Goal: Complete application form: Complete application form

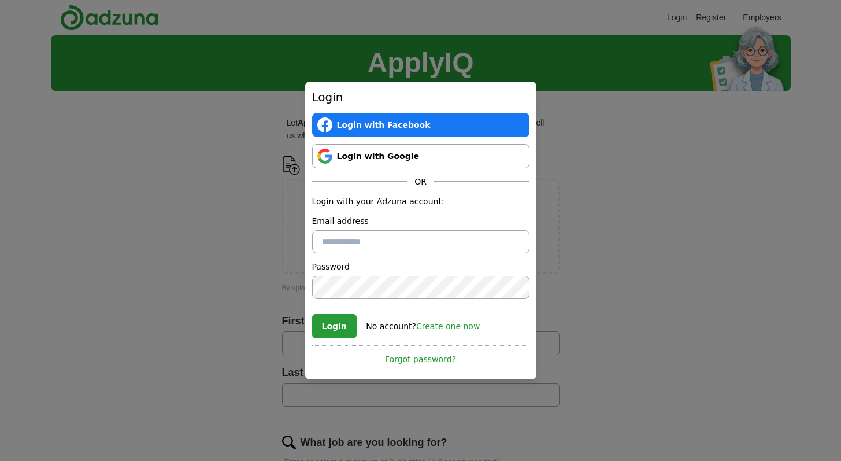
type input "**********"
click at [327, 322] on button "Login" at bounding box center [334, 326] width 45 height 24
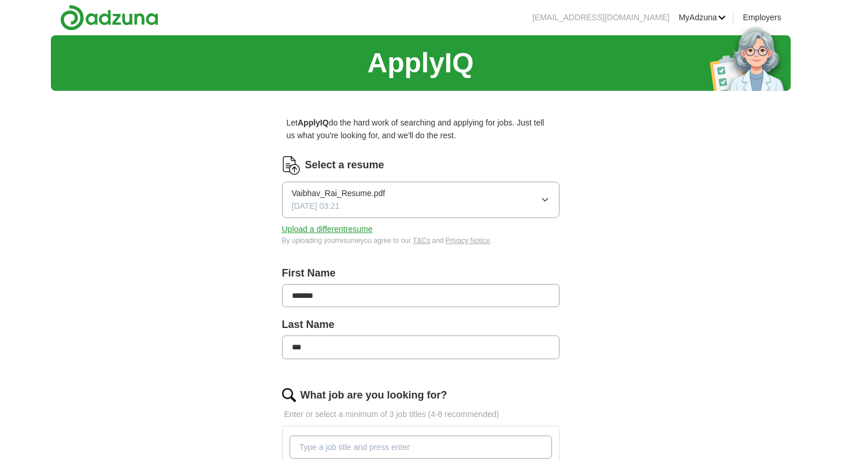
click at [542, 197] on icon "button" at bounding box center [545, 199] width 9 height 9
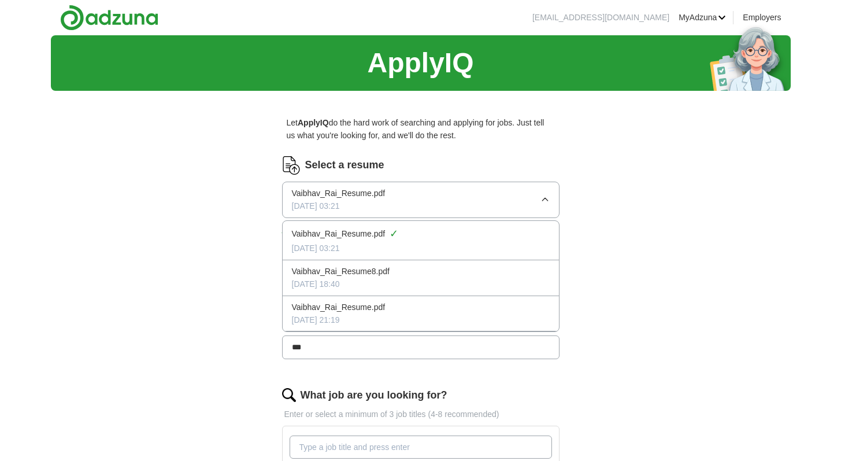
click at [535, 130] on p "Let ApplyIQ do the hard work of searching and applying for jobs. Just tell us w…" at bounding box center [421, 129] width 278 height 35
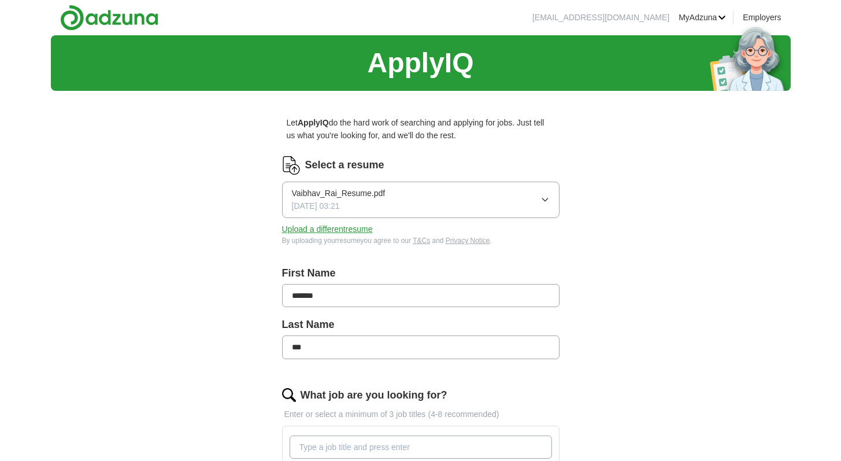
click at [0, 0] on link "Resumes" at bounding box center [0, 0] width 0 height 0
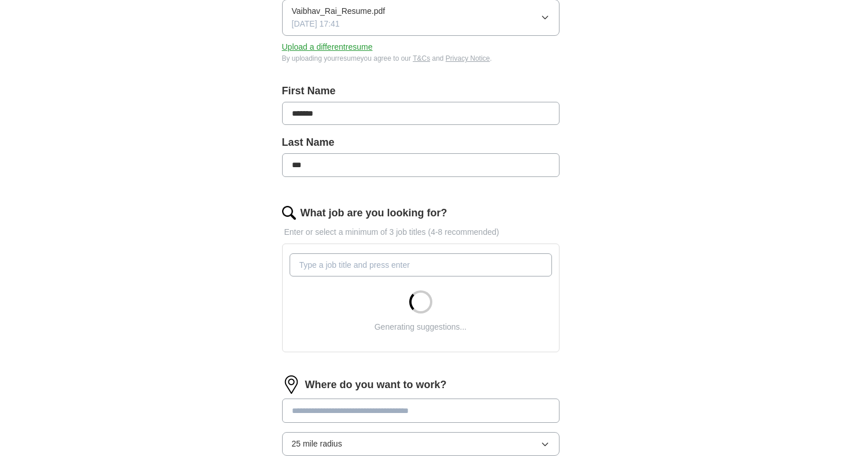
scroll to position [183, 0]
click at [383, 268] on input "What job are you looking for?" at bounding box center [421, 264] width 263 height 23
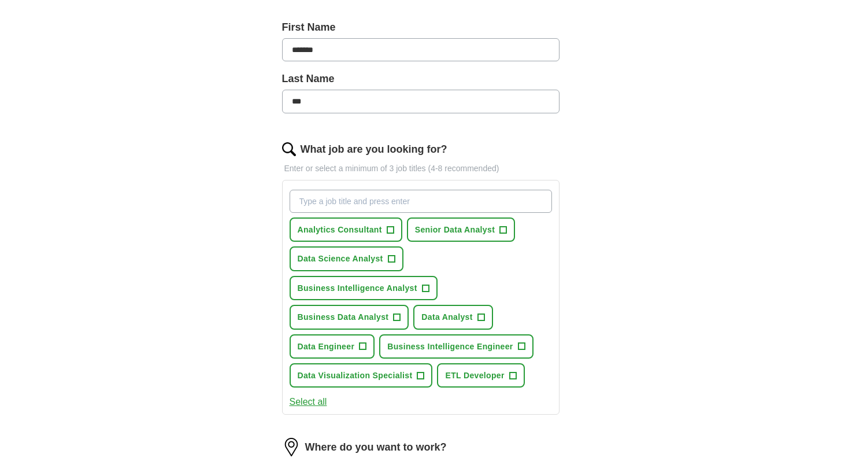
scroll to position [246, 0]
click at [426, 289] on span "+" at bounding box center [425, 287] width 7 height 9
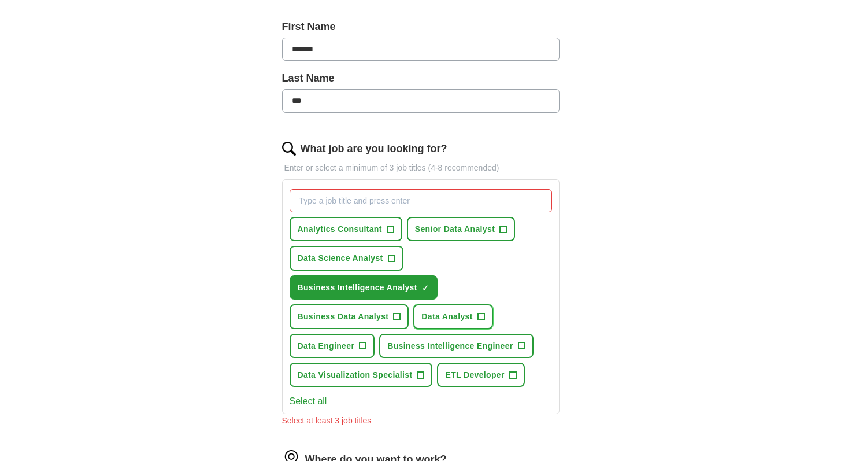
click at [483, 313] on span "+" at bounding box center [481, 316] width 7 height 9
click at [400, 312] on span "+" at bounding box center [397, 316] width 7 height 9
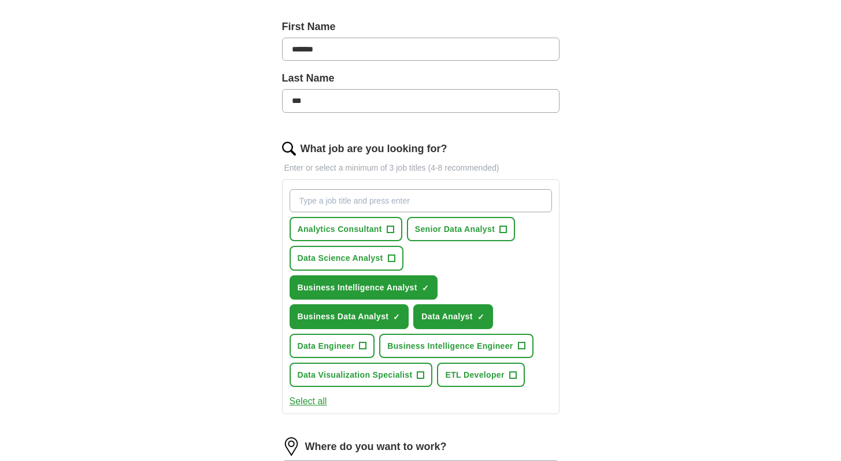
click at [472, 346] on span "Business Intelligence Engineer" at bounding box center [449, 345] width 125 height 13
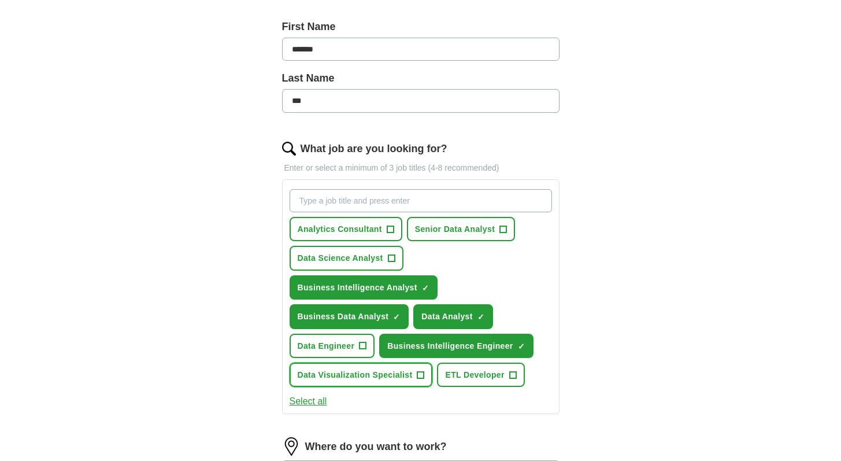
click at [420, 374] on span "+" at bounding box center [420, 374] width 7 height 9
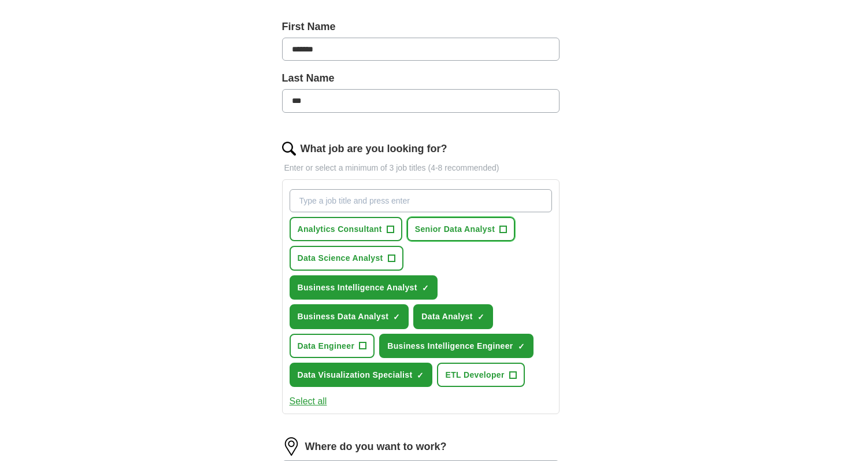
click at [466, 224] on span "Senior Data Analyst" at bounding box center [455, 229] width 80 height 13
click at [396, 259] on button "Data Science Analyst +" at bounding box center [347, 258] width 114 height 24
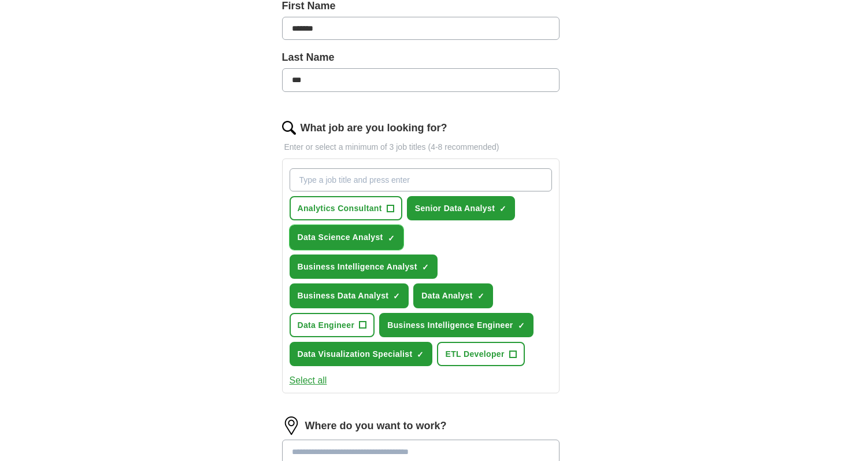
scroll to position [278, 0]
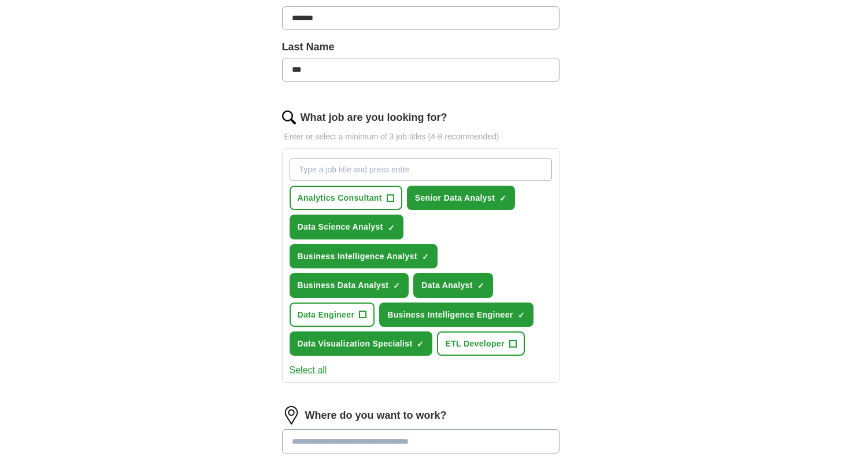
click at [356, 176] on input "What job are you looking for?" at bounding box center [421, 169] width 263 height 23
type input "business analyst"
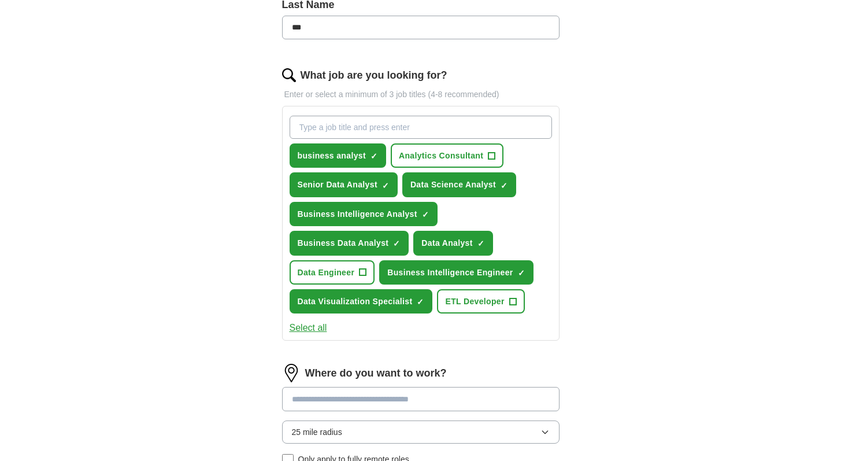
scroll to position [328, 0]
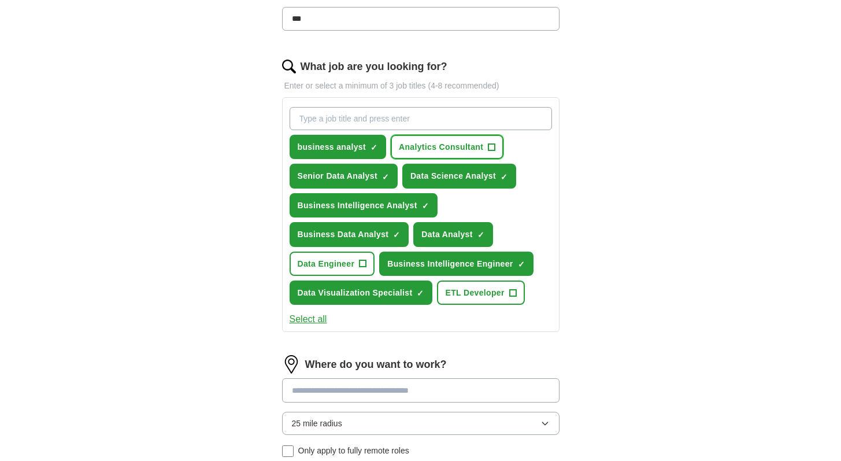
click at [473, 147] on span "Analytics Consultant" at bounding box center [441, 147] width 84 height 13
click at [474, 147] on span "Analytics Consultant" at bounding box center [441, 147] width 84 height 13
click at [474, 146] on span "Analytics Consultant" at bounding box center [441, 147] width 84 height 13
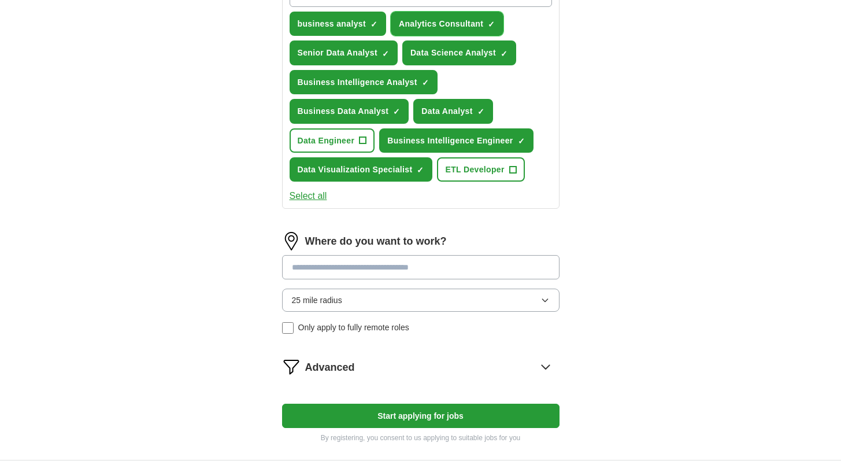
scroll to position [454, 0]
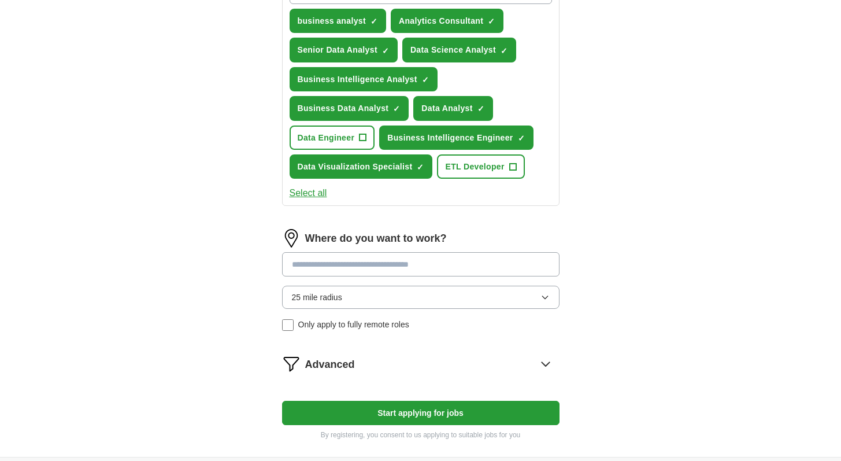
click at [389, 269] on input at bounding box center [421, 264] width 278 height 24
click at [381, 300] on div "Where do you want to work? 25 mile radius Only apply to fully remote roles" at bounding box center [421, 285] width 278 height 112
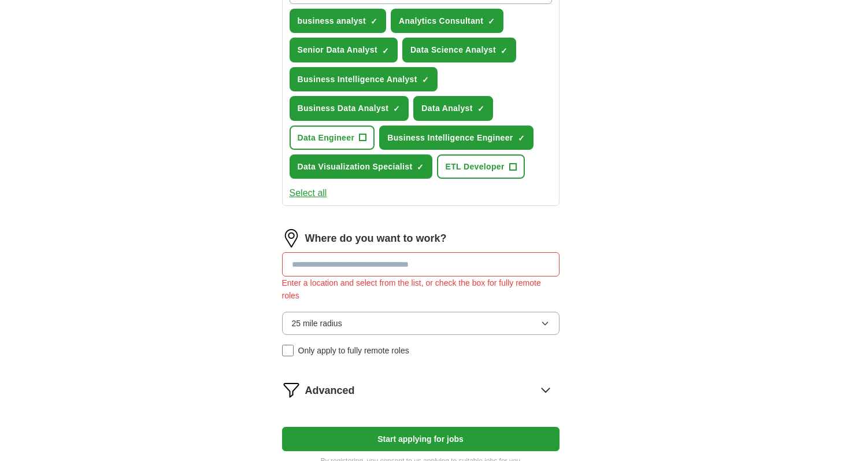
click at [378, 258] on input at bounding box center [421, 264] width 278 height 24
type input "*"
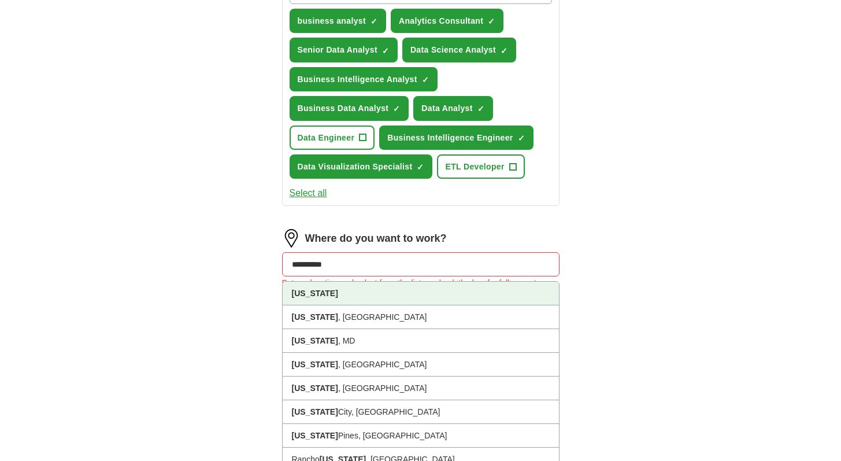
click at [369, 296] on li "[US_STATE]" at bounding box center [421, 294] width 276 height 24
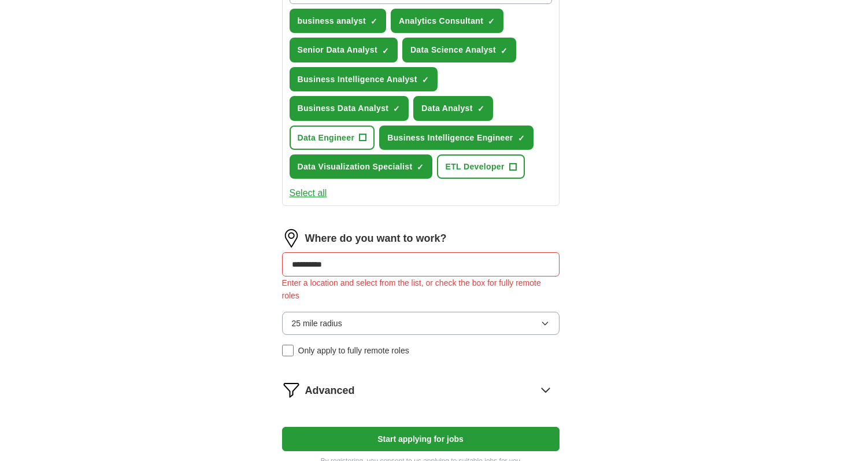
click at [387, 268] on input "**********" at bounding box center [421, 264] width 278 height 24
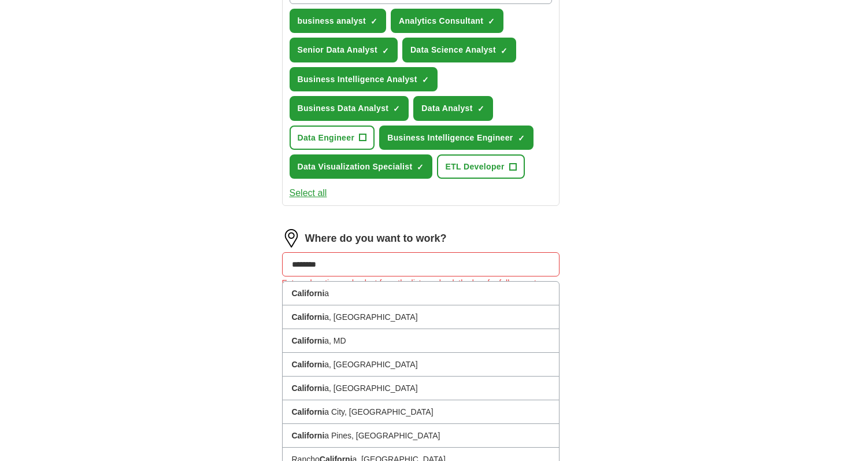
type input "*******"
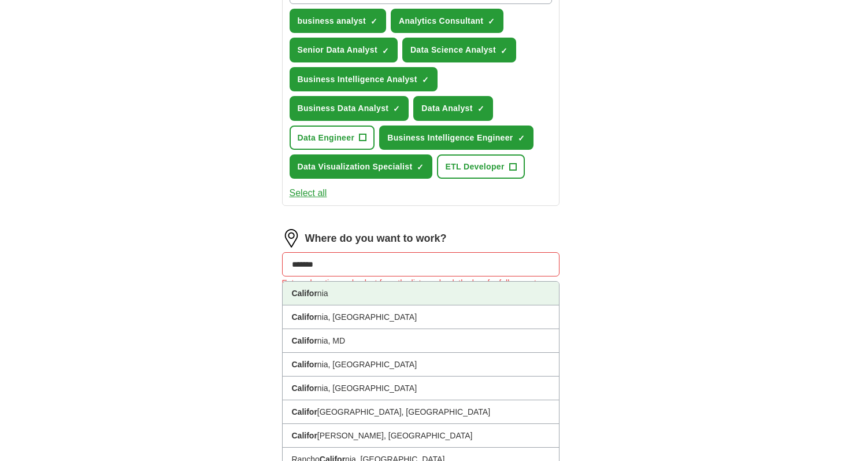
click at [369, 293] on li "Califor nia" at bounding box center [421, 294] width 276 height 24
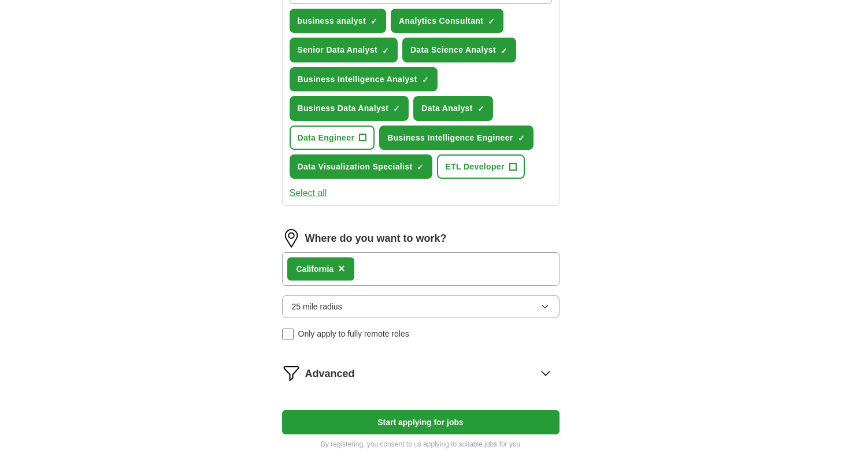
click at [367, 304] on button "25 mile radius" at bounding box center [421, 306] width 278 height 23
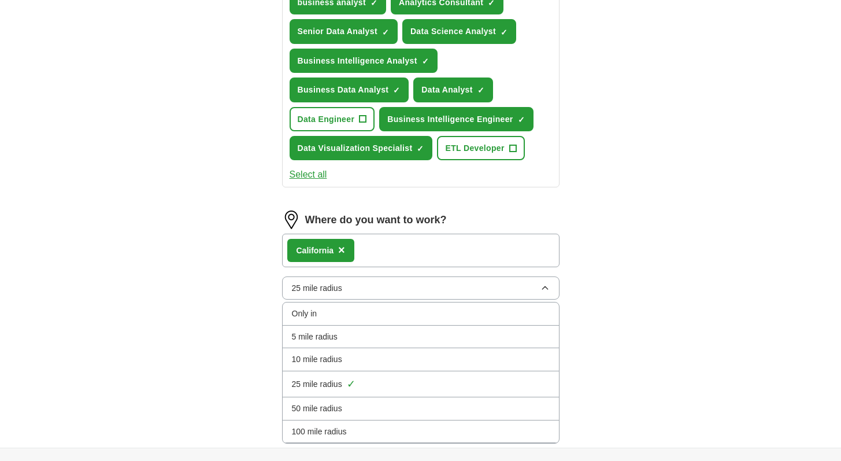
scroll to position [488, 0]
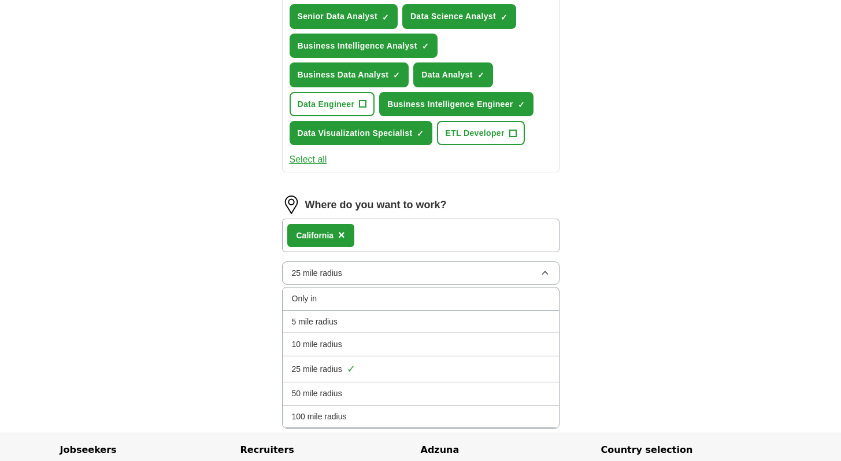
click at [335, 419] on span "100 mile radius" at bounding box center [319, 416] width 55 height 13
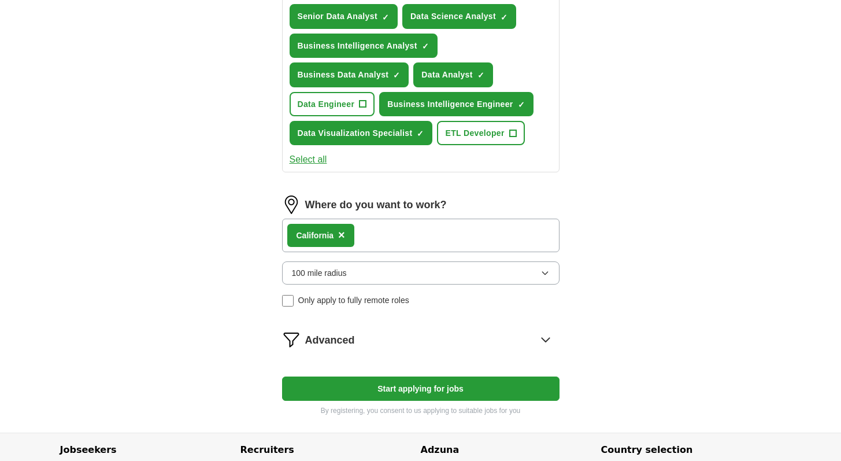
click at [385, 240] on div "Califor nia ×" at bounding box center [421, 236] width 278 height 34
click at [387, 234] on div "Califor nia ×" at bounding box center [421, 236] width 278 height 34
click at [369, 232] on div "Califor nia ×" at bounding box center [421, 236] width 278 height 34
click at [380, 232] on div "Califor nia ×" at bounding box center [421, 236] width 278 height 34
click at [342, 235] on span "×" at bounding box center [341, 234] width 7 height 13
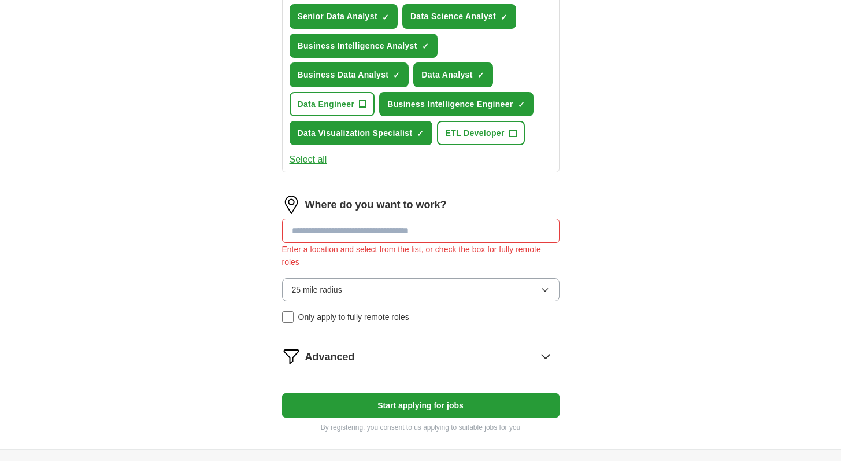
click at [333, 238] on input at bounding box center [421, 231] width 278 height 24
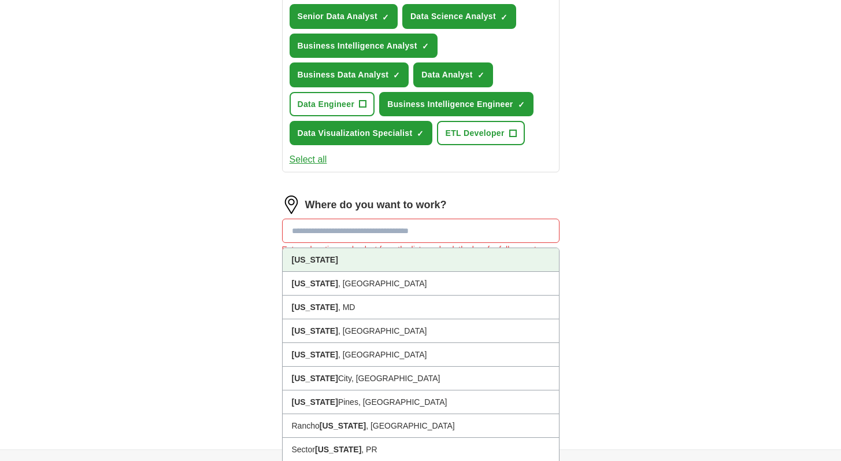
click at [327, 263] on strong "[US_STATE]" at bounding box center [315, 259] width 46 height 9
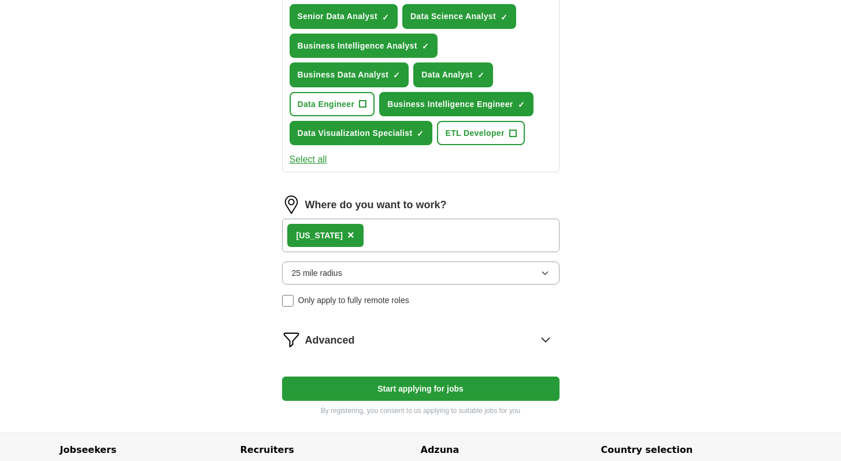
click at [382, 237] on div "[US_STATE] ×" at bounding box center [421, 236] width 278 height 34
click at [370, 274] on button "25 mile radius" at bounding box center [421, 272] width 278 height 23
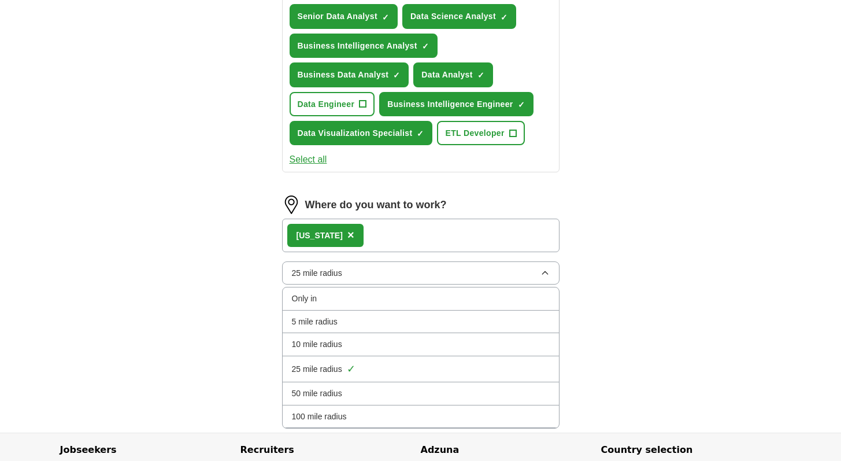
click at [332, 408] on li "100 mile radius" at bounding box center [421, 416] width 276 height 23
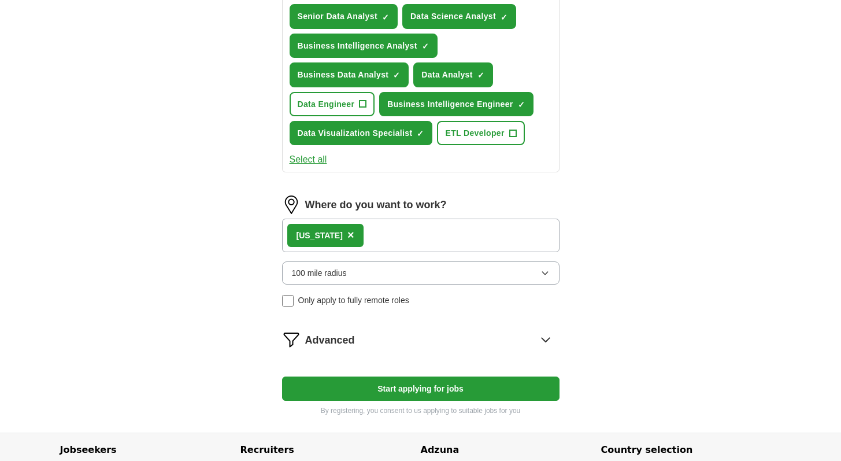
click at [392, 234] on div "[US_STATE] ×" at bounding box center [421, 236] width 278 height 34
click at [379, 235] on div "[US_STATE] ×" at bounding box center [421, 236] width 278 height 34
click at [350, 338] on span "Advanced" at bounding box center [330, 340] width 50 height 17
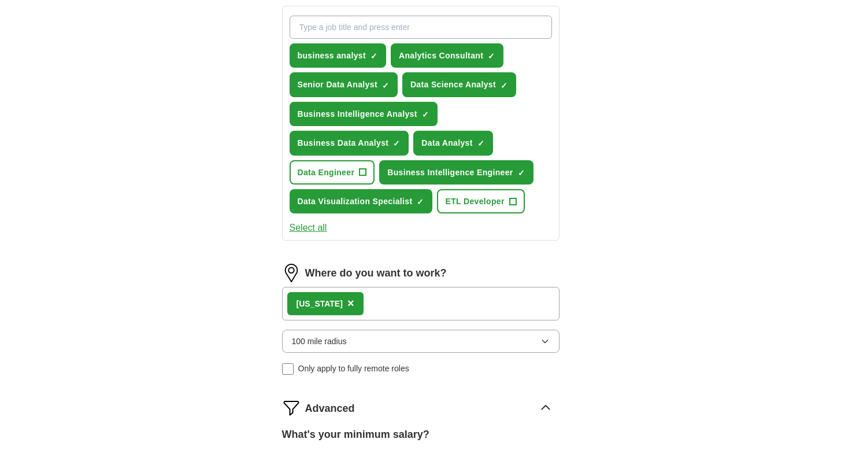
scroll to position [453, 0]
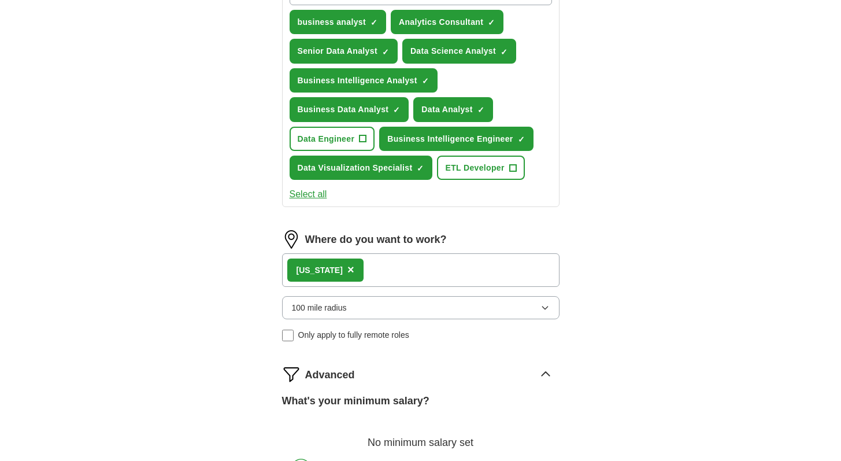
click at [387, 271] on div "[US_STATE] ×" at bounding box center [421, 270] width 278 height 34
click at [382, 291] on div "Where do you want to work? [US_STATE] × 100 mile radius Only apply to fully rem…" at bounding box center [421, 290] width 278 height 121
click at [383, 268] on div "[US_STATE] ×" at bounding box center [421, 270] width 278 height 34
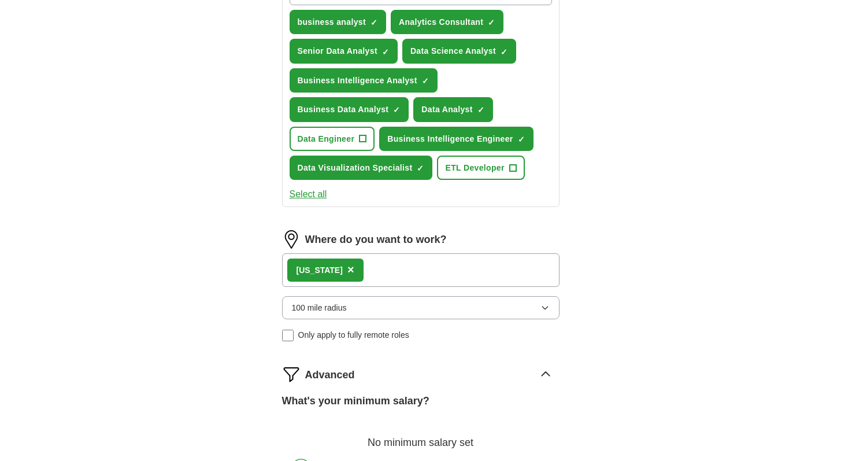
click at [383, 268] on div "[US_STATE] ×" at bounding box center [421, 270] width 278 height 34
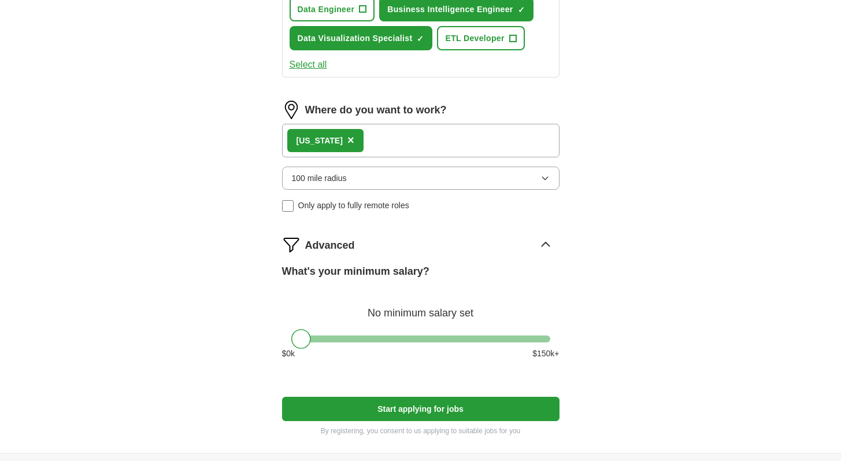
scroll to position [696, 0]
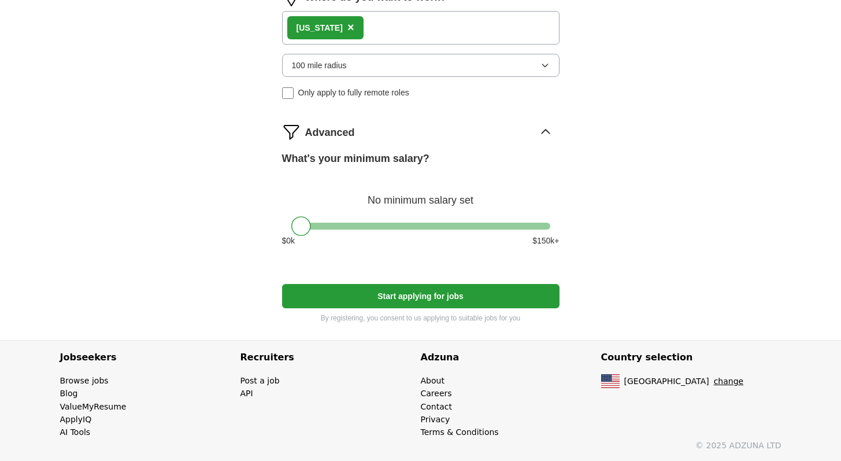
click at [379, 291] on button "Start applying for jobs" at bounding box center [421, 296] width 278 height 24
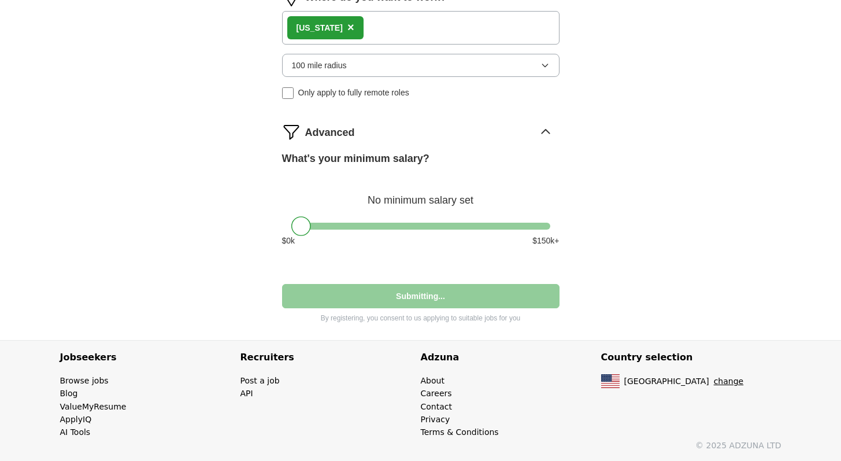
select select "**"
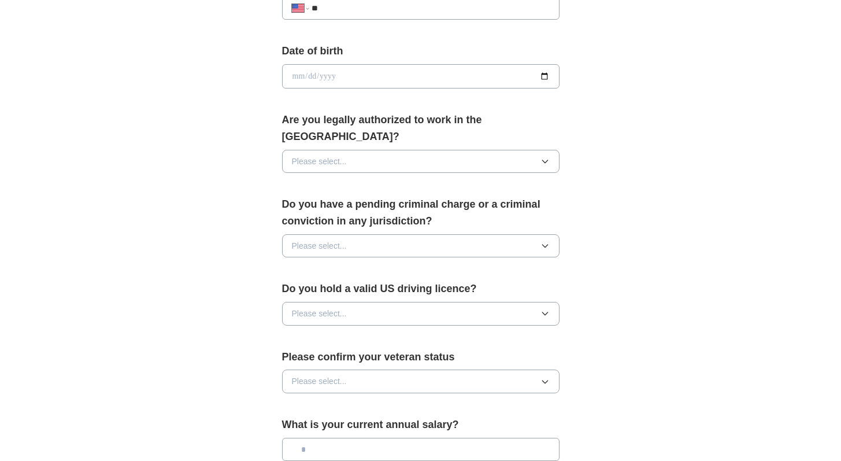
scroll to position [509, 0]
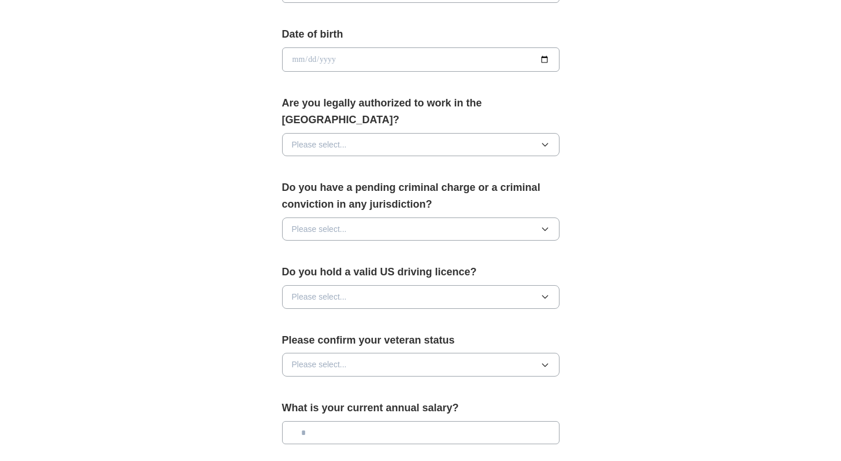
click at [370, 138] on button "Please select..." at bounding box center [421, 144] width 278 height 23
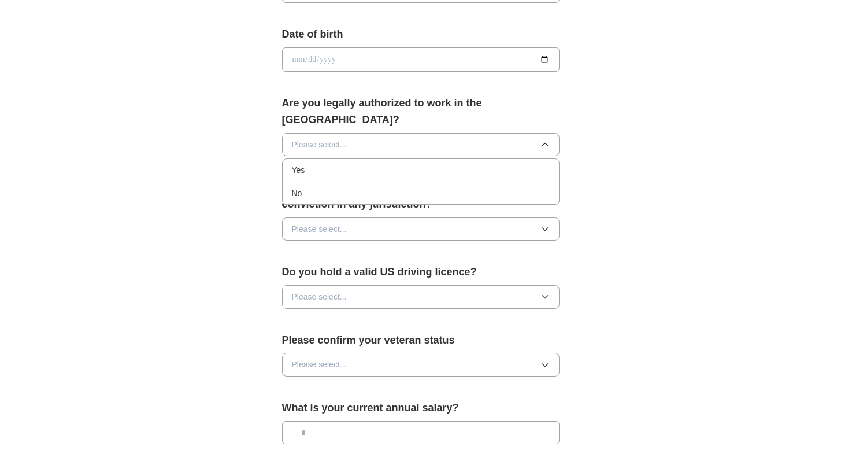
click at [356, 164] on div "Yes" at bounding box center [421, 170] width 258 height 13
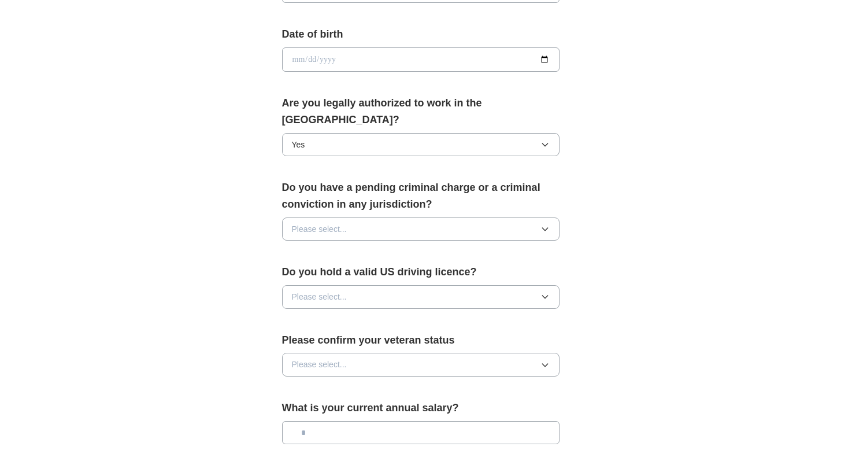
click at [334, 223] on span "Please select..." at bounding box center [319, 229] width 55 height 13
click at [356, 271] on div "No" at bounding box center [421, 277] width 258 height 13
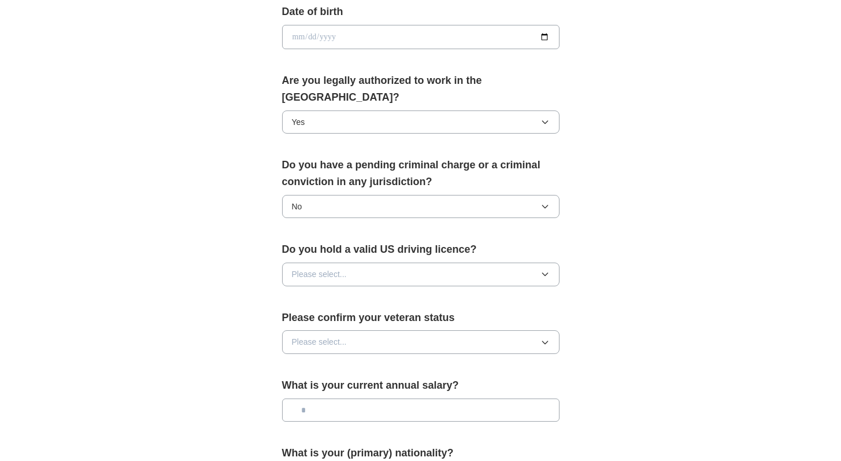
scroll to position [559, 0]
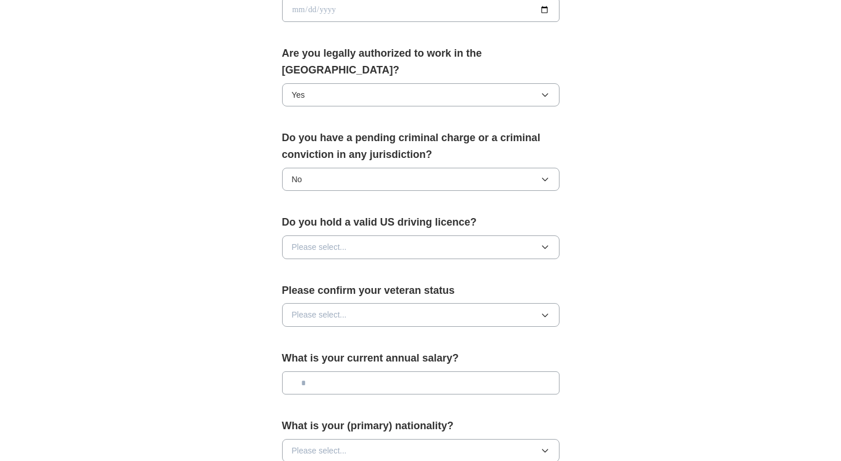
click at [363, 235] on button "Please select..." at bounding box center [421, 246] width 278 height 23
click at [351, 267] on div "Yes" at bounding box center [421, 273] width 258 height 13
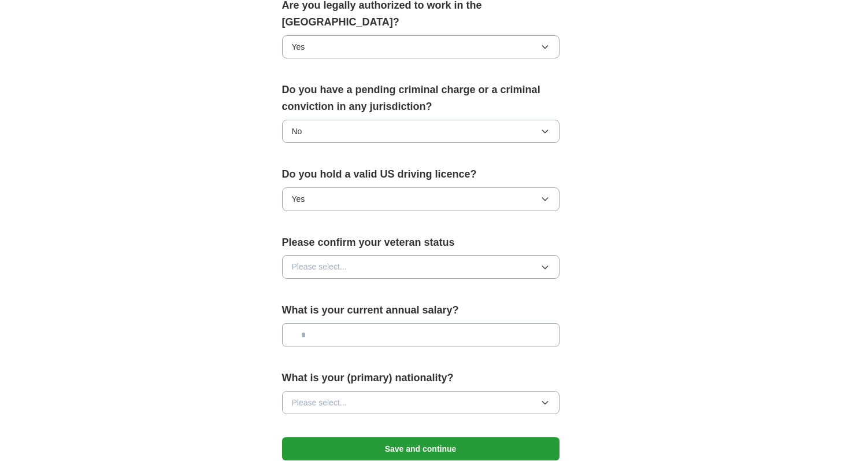
scroll to position [617, 0]
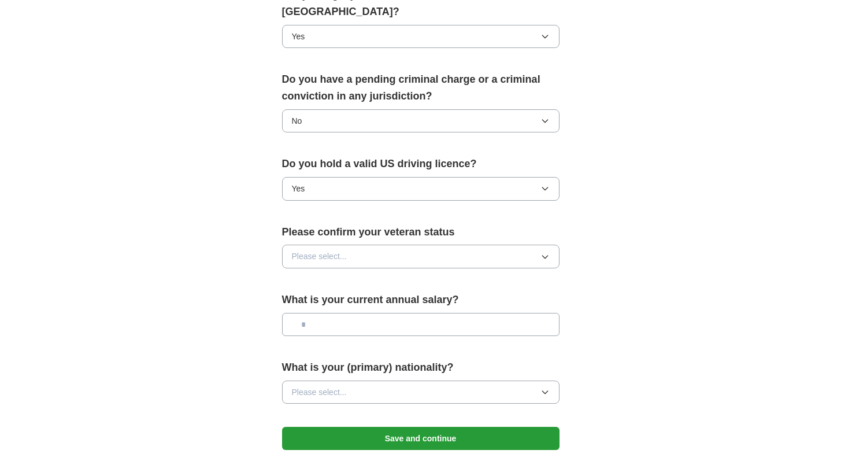
click at [352, 245] on button "Please select..." at bounding box center [421, 256] width 278 height 23
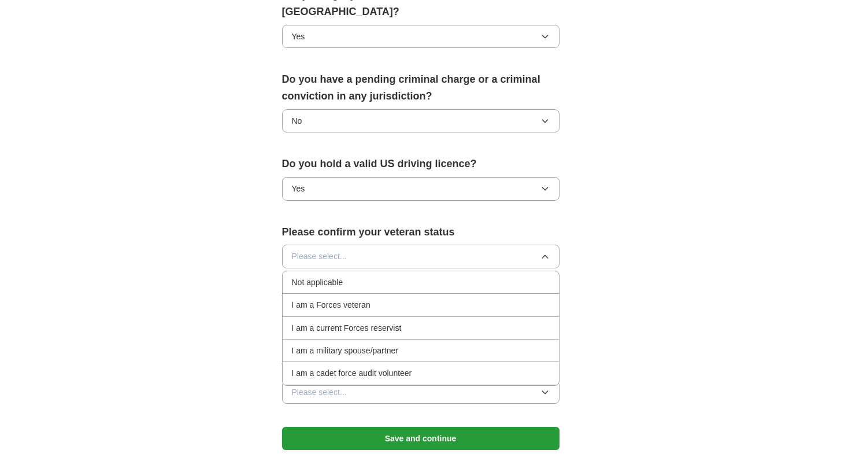
click at [331, 276] on span "Not applicable" at bounding box center [317, 282] width 51 height 13
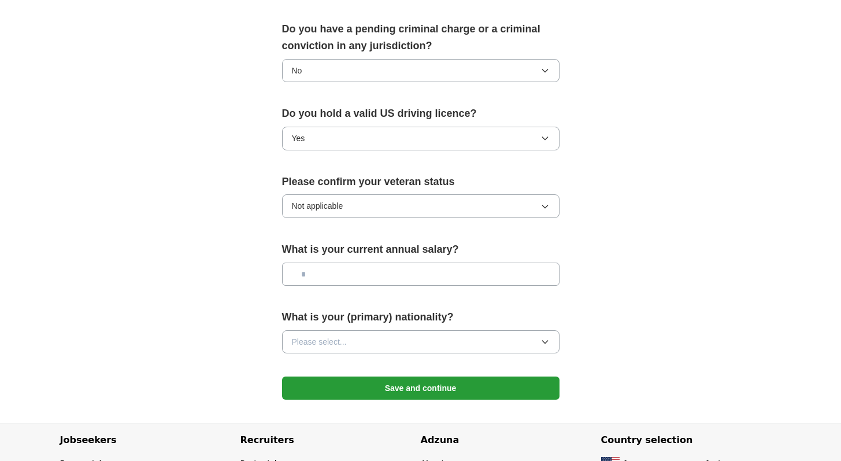
scroll to position [675, 0]
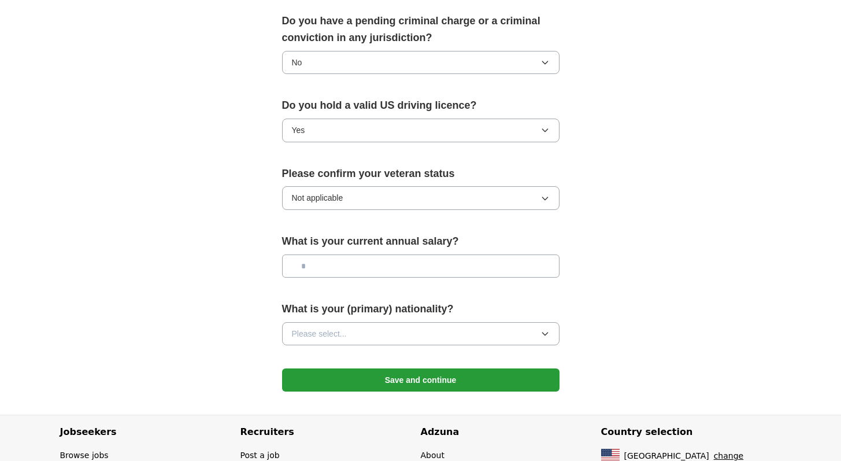
click at [332, 327] on span "Please select..." at bounding box center [319, 333] width 55 height 13
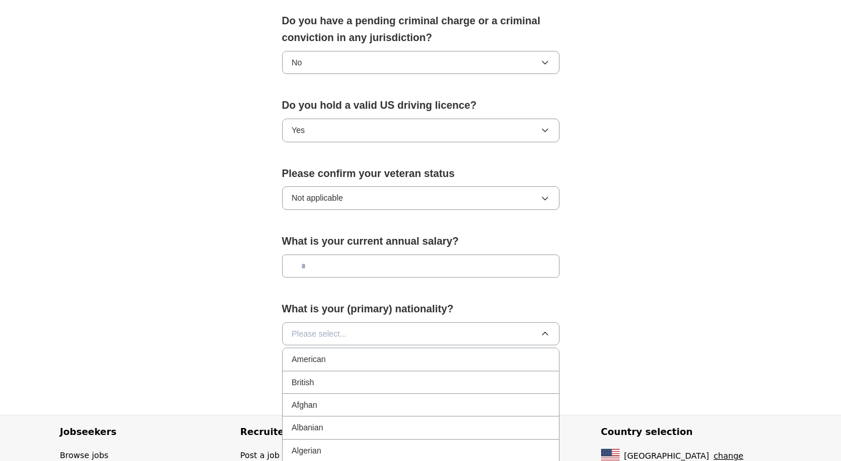
click at [335, 327] on span "Please select..." at bounding box center [319, 333] width 55 height 13
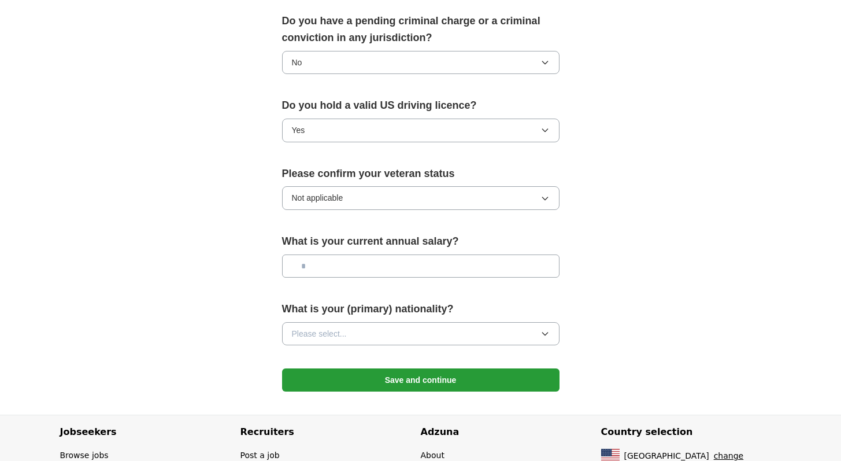
click at [341, 303] on div "What is your (primary) nationality? Please select..." at bounding box center [421, 328] width 278 height 54
click at [341, 327] on span "Please select..." at bounding box center [319, 333] width 55 height 13
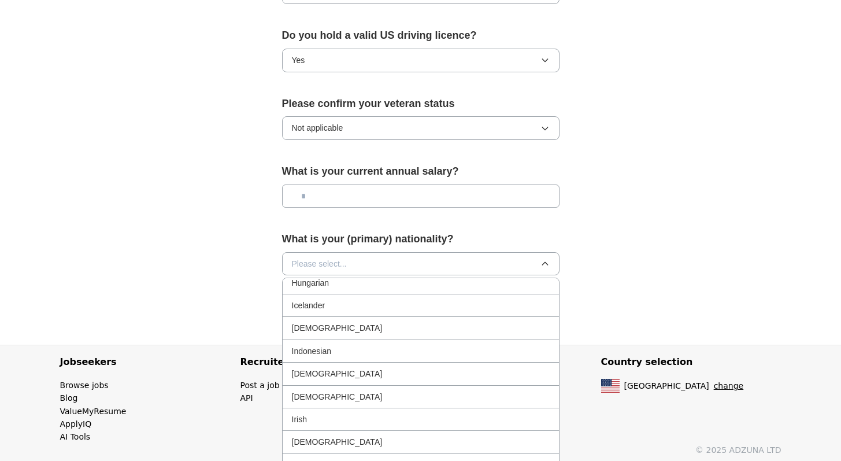
scroll to position [1776, 0]
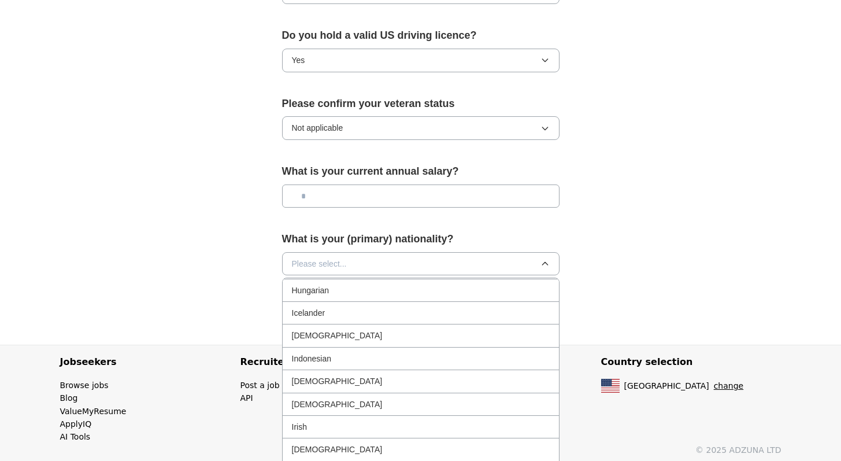
click at [320, 329] on div "[DEMOGRAPHIC_DATA]" at bounding box center [421, 335] width 258 height 13
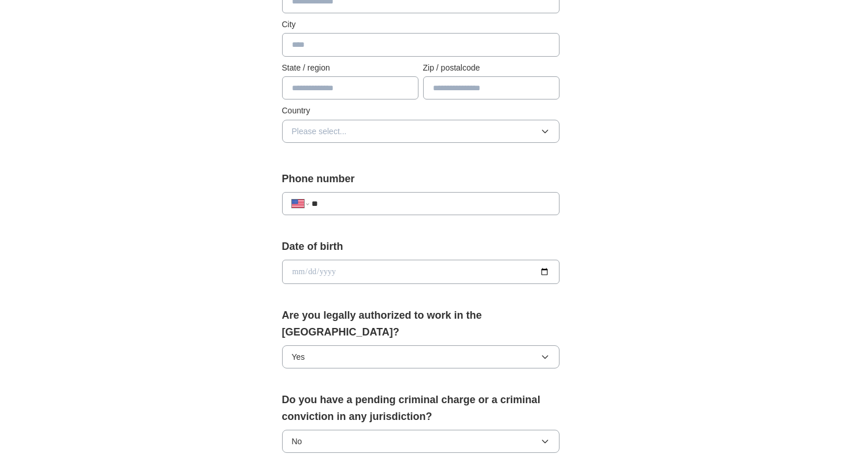
scroll to position [276, 0]
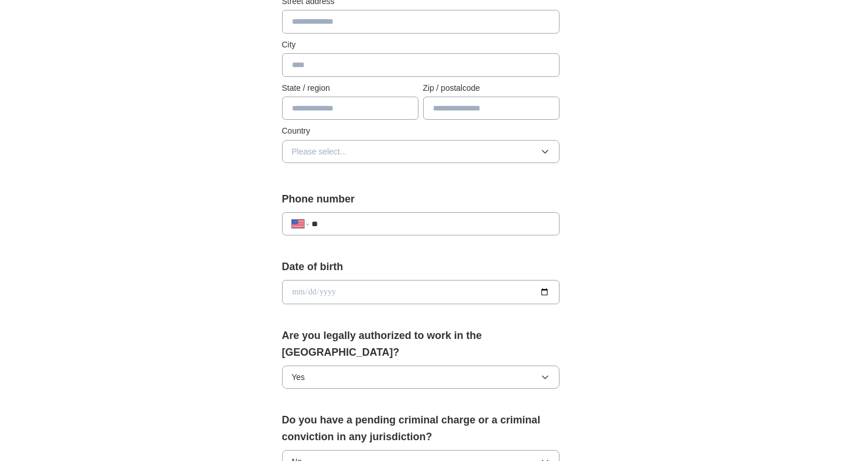
click at [542, 292] on input "date" at bounding box center [421, 292] width 278 height 24
click at [541, 294] on input "**********" at bounding box center [421, 292] width 278 height 24
type input "**********"
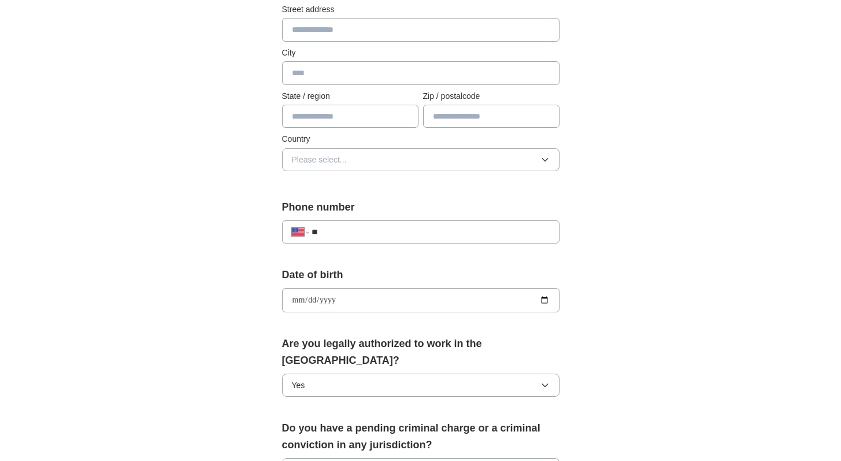
scroll to position [263, 0]
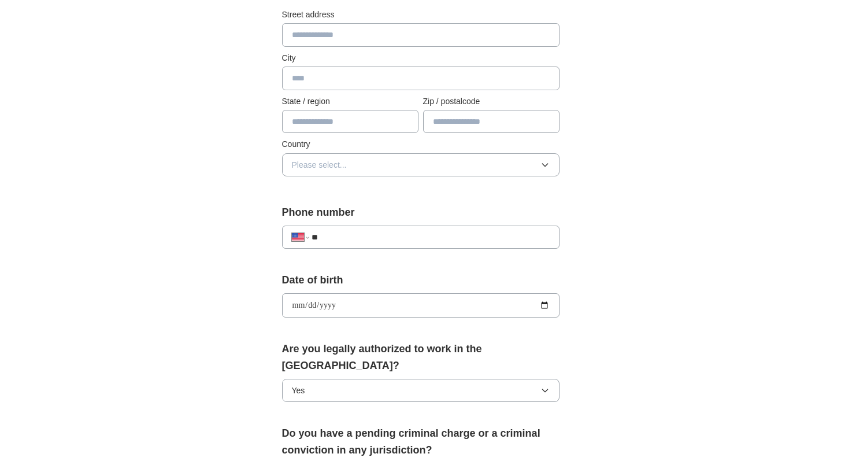
click at [355, 237] on input "**" at bounding box center [431, 237] width 238 height 13
type input "**********"
click at [585, 235] on div "**********" at bounding box center [421, 332] width 370 height 990
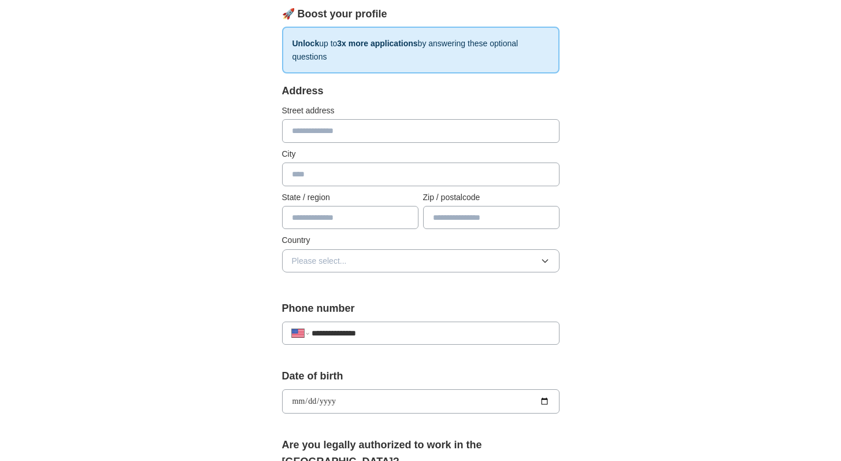
scroll to position [149, 0]
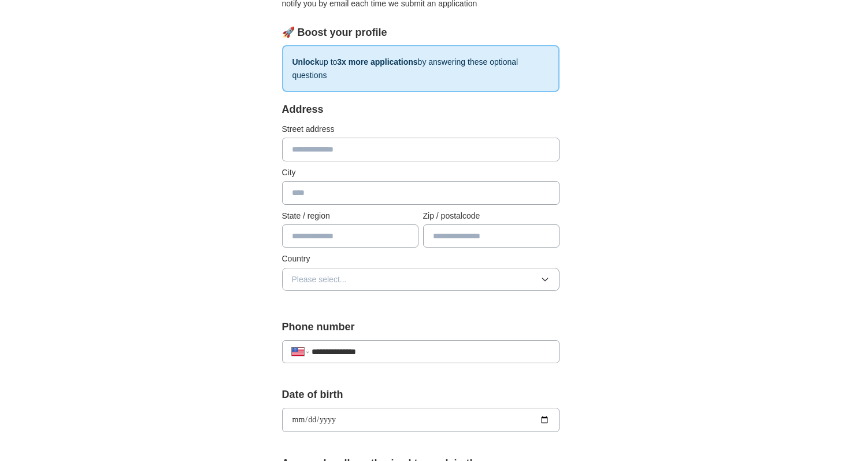
click at [338, 144] on input "text" at bounding box center [421, 149] width 278 height 23
paste input "**********"
type input "**********"
click at [323, 194] on input "text" at bounding box center [421, 192] width 278 height 23
type input "**********"
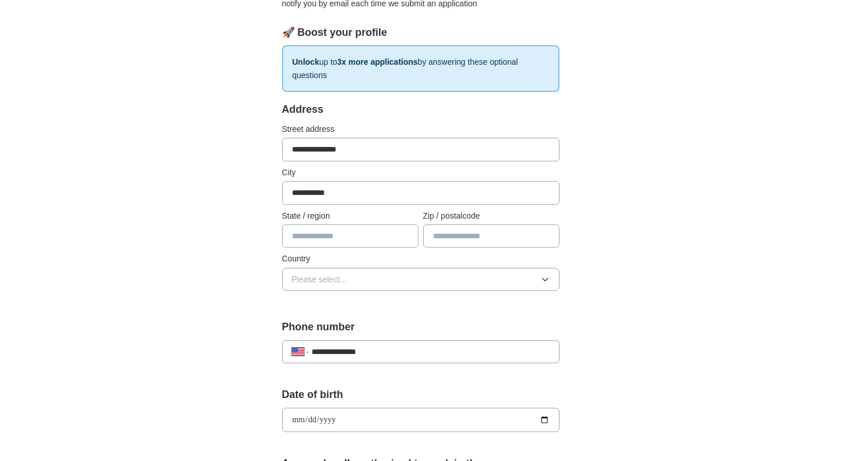
click at [337, 232] on input "text" at bounding box center [350, 235] width 136 height 23
type input "**********"
click at [450, 235] on input "text" at bounding box center [491, 235] width 136 height 23
paste input "*****"
type input "*****"
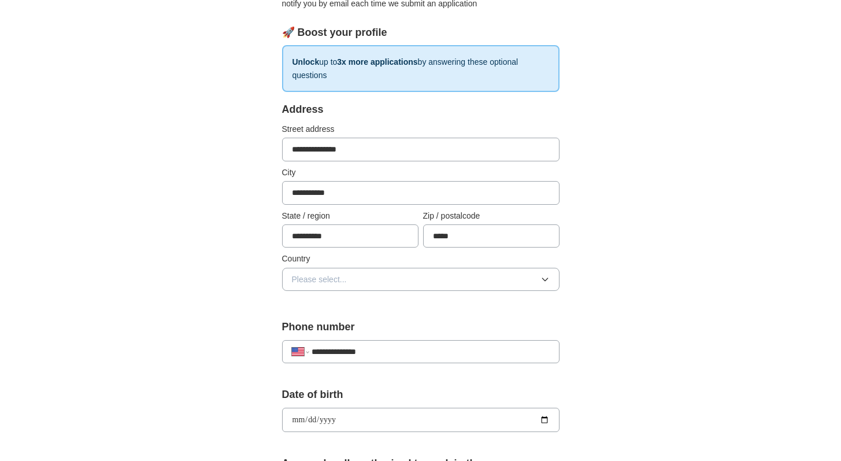
click at [390, 151] on input "**********" at bounding box center [421, 149] width 278 height 23
click at [324, 282] on span "Please select..." at bounding box center [319, 279] width 55 height 13
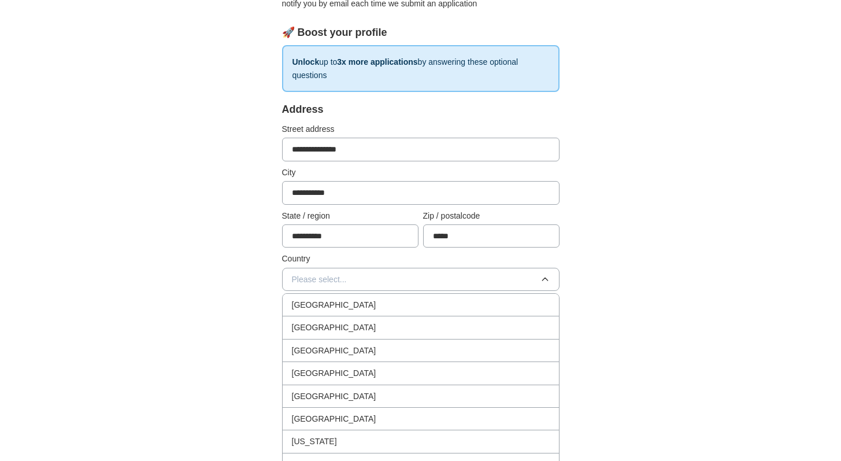
click at [317, 325] on span "[GEOGRAPHIC_DATA]" at bounding box center [334, 327] width 84 height 13
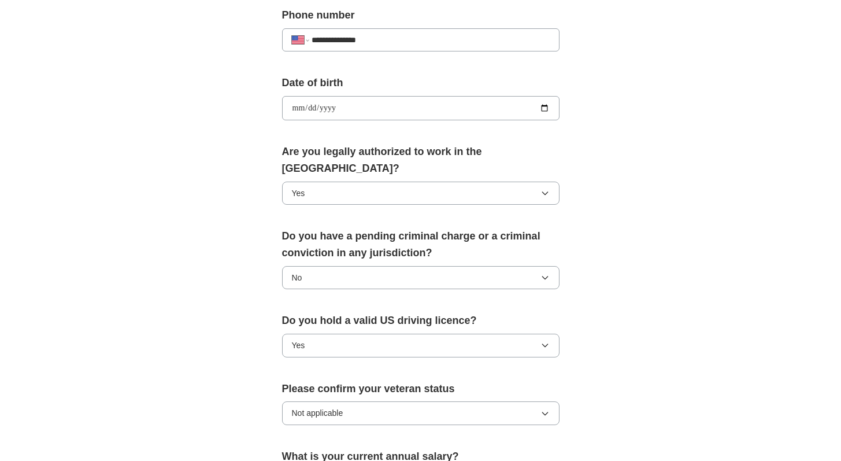
scroll to position [733, 0]
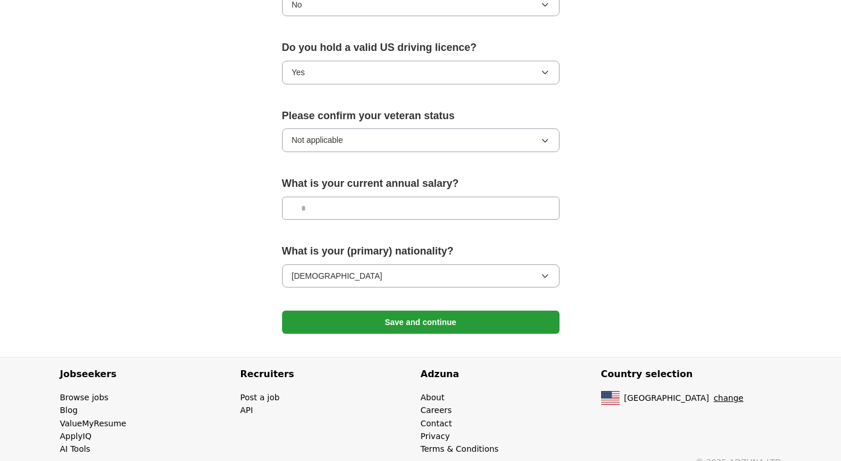
click at [388, 311] on button "Save and continue" at bounding box center [421, 322] width 278 height 23
click at [416, 311] on button "Save and continue" at bounding box center [421, 322] width 278 height 23
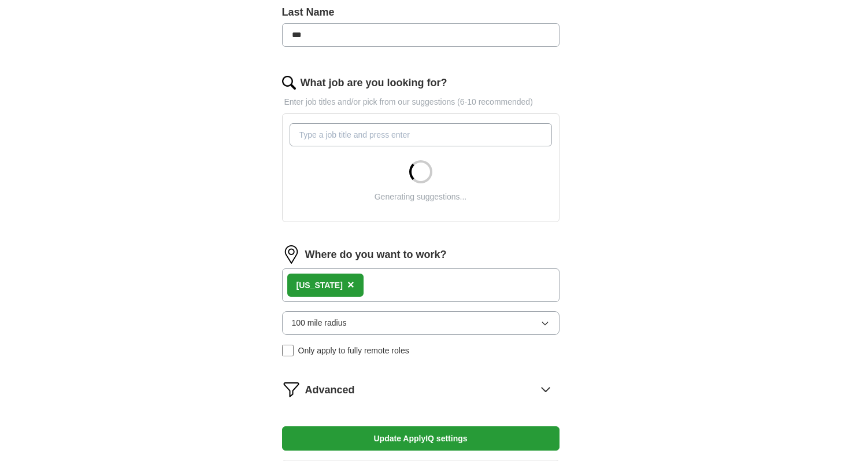
scroll to position [322, 0]
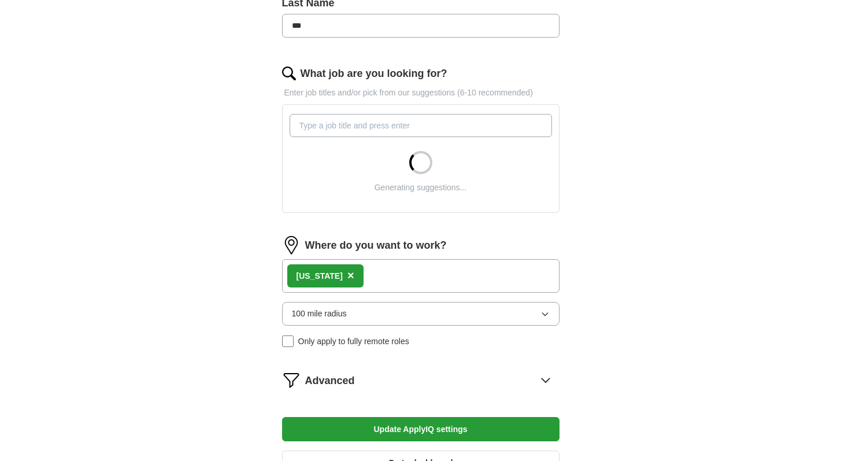
click at [337, 277] on div "[US_STATE] ×" at bounding box center [325, 275] width 76 height 23
click at [348, 275] on span "×" at bounding box center [351, 275] width 7 height 13
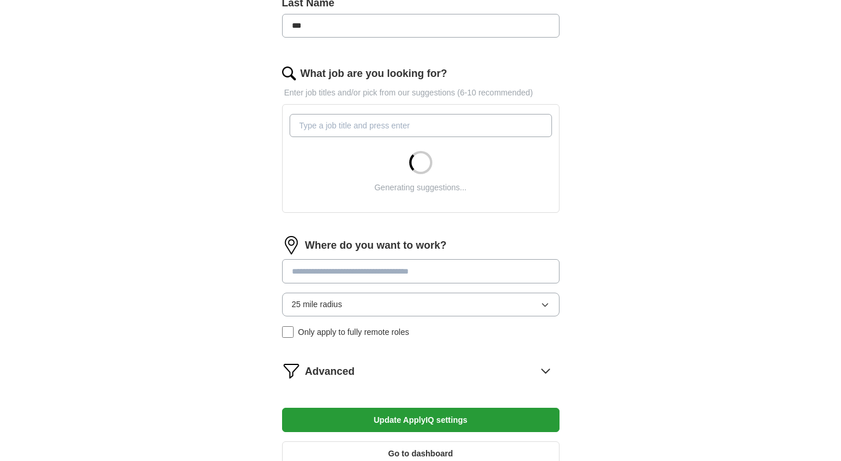
click at [329, 276] on input at bounding box center [421, 271] width 278 height 24
type input "***"
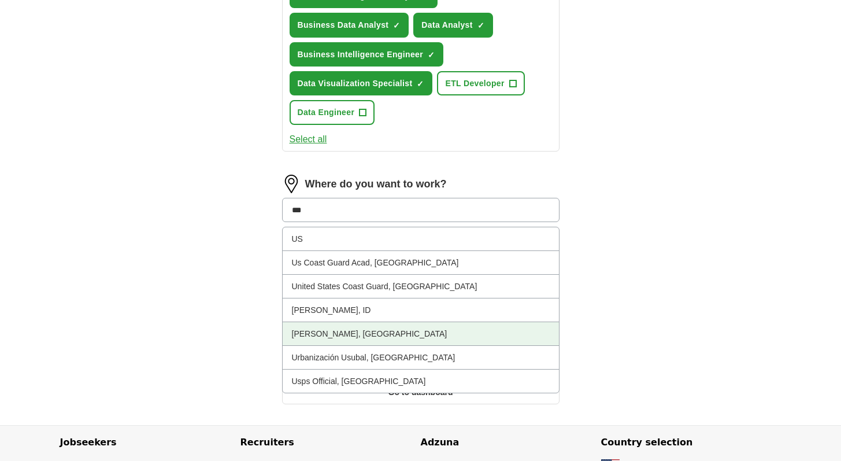
scroll to position [541, 0]
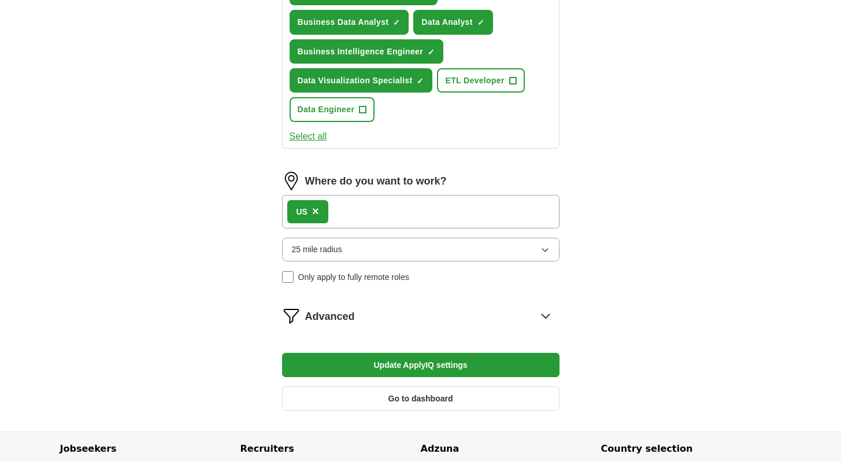
click at [316, 212] on span "×" at bounding box center [315, 211] width 7 height 13
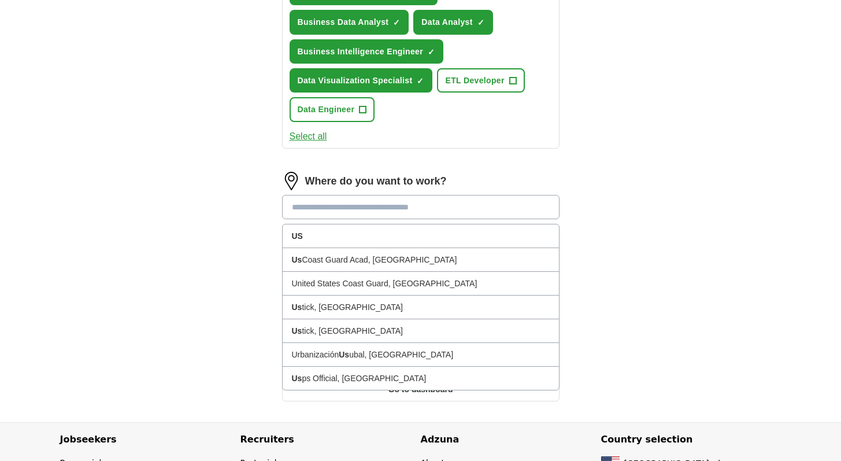
click at [315, 211] on input at bounding box center [421, 207] width 278 height 24
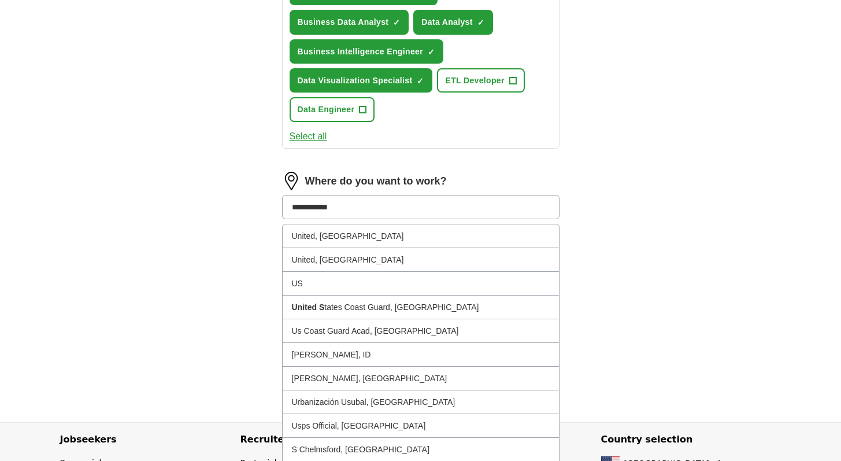
type input "**********"
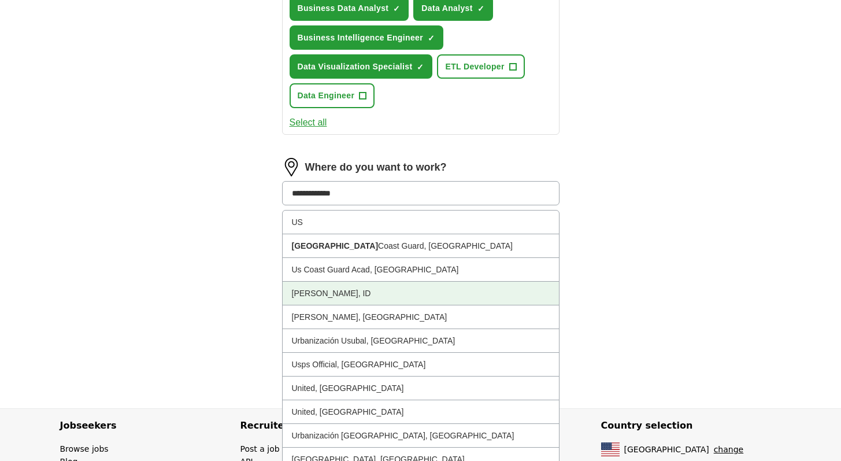
scroll to position [571, 0]
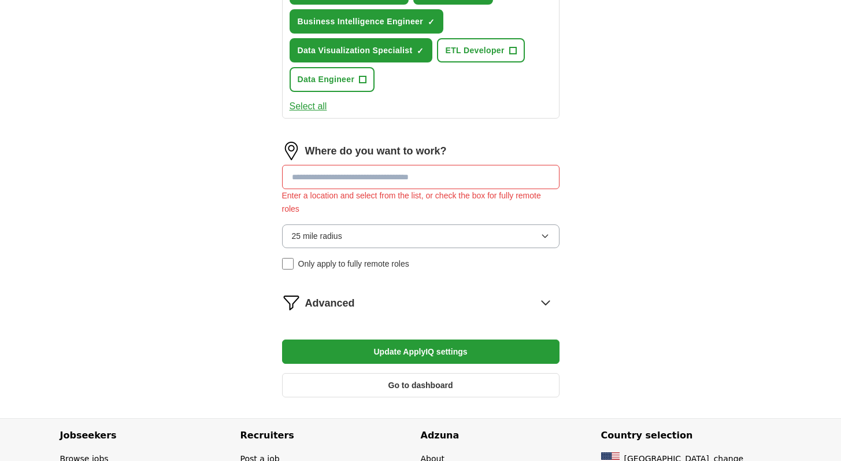
click at [457, 175] on input at bounding box center [421, 177] width 278 height 24
click at [390, 237] on button "25 mile radius" at bounding box center [421, 235] width 278 height 23
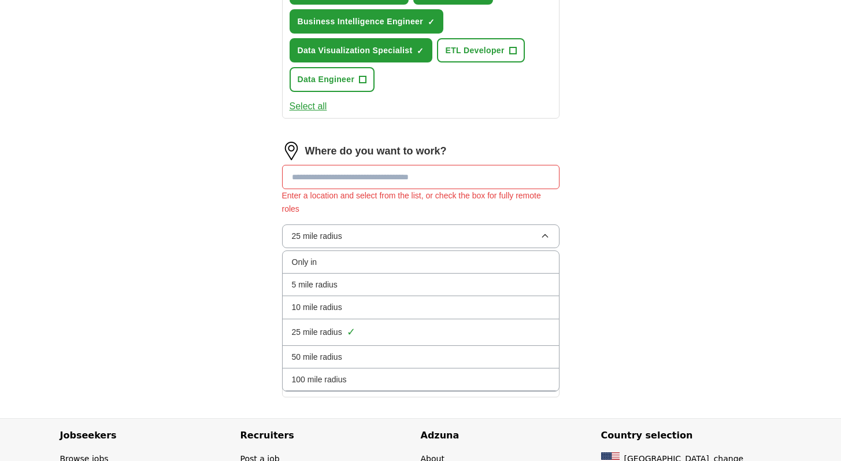
scroll to position [649, 0]
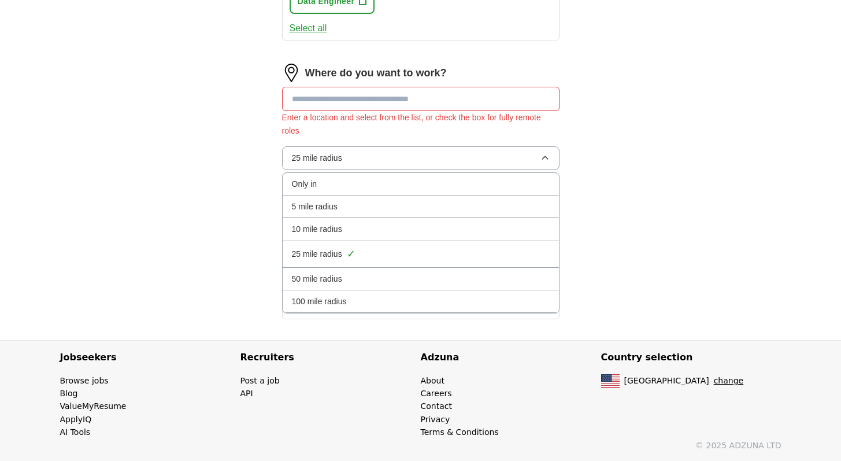
click at [353, 305] on div "100 mile radius" at bounding box center [421, 301] width 258 height 13
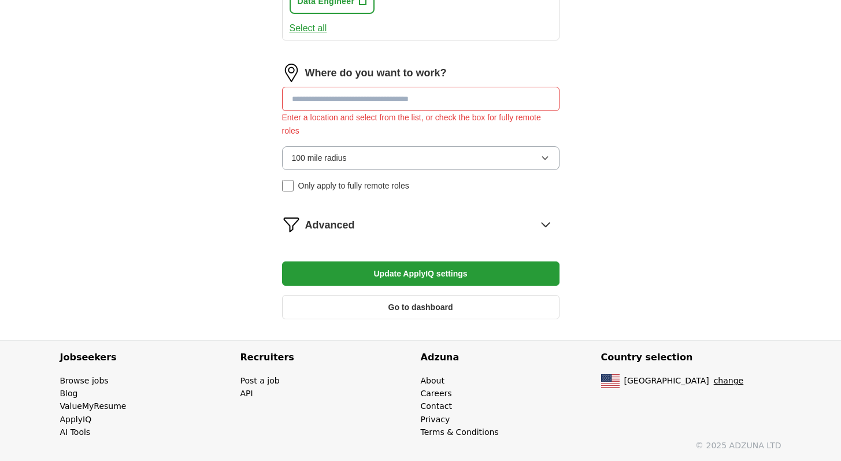
click at [361, 102] on input at bounding box center [421, 99] width 278 height 24
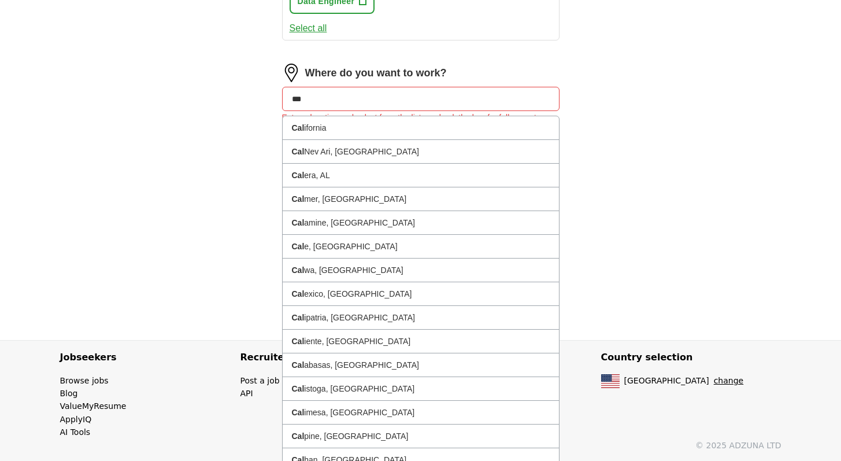
type input "****"
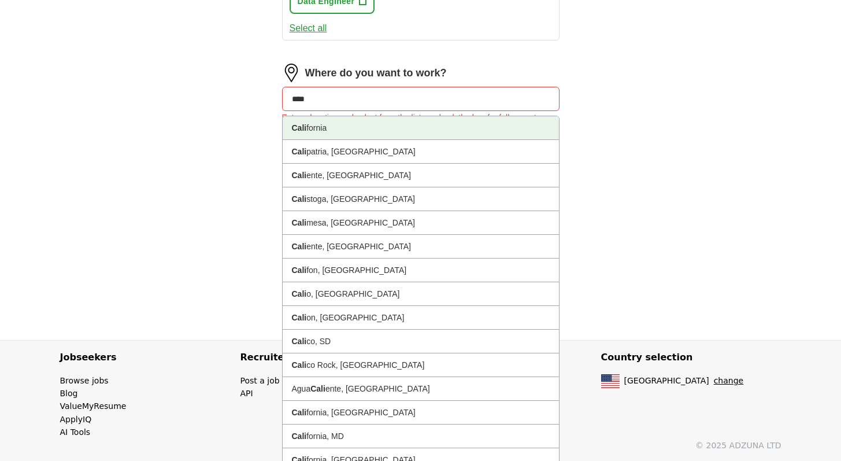
click at [355, 127] on li "Cali fornia" at bounding box center [421, 128] width 276 height 24
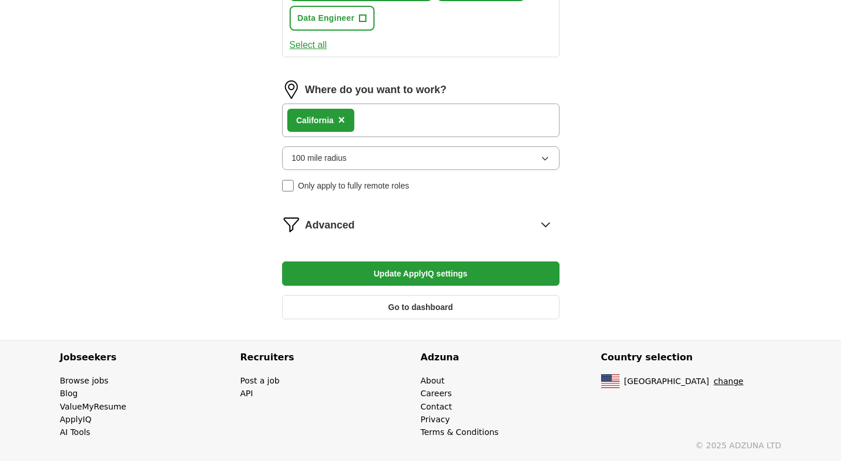
scroll to position [632, 0]
click at [390, 123] on div "Cali fornia ×" at bounding box center [421, 121] width 278 height 34
click at [367, 277] on button "Update ApplyIQ settings" at bounding box center [421, 273] width 278 height 24
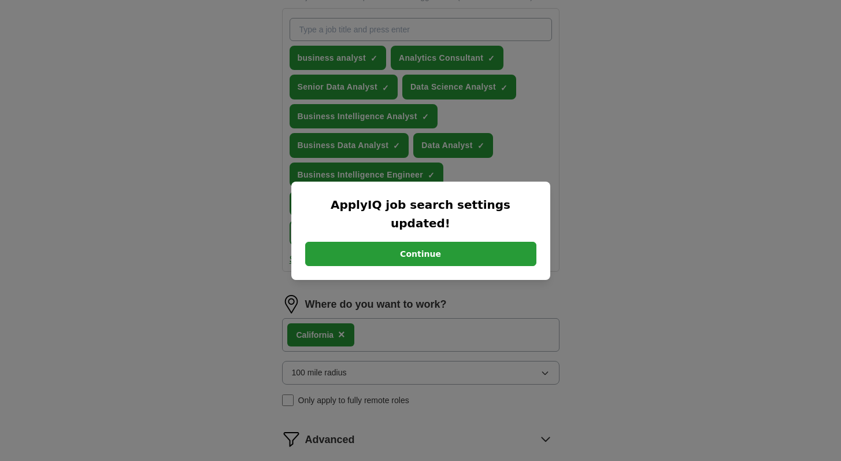
scroll to position [184, 0]
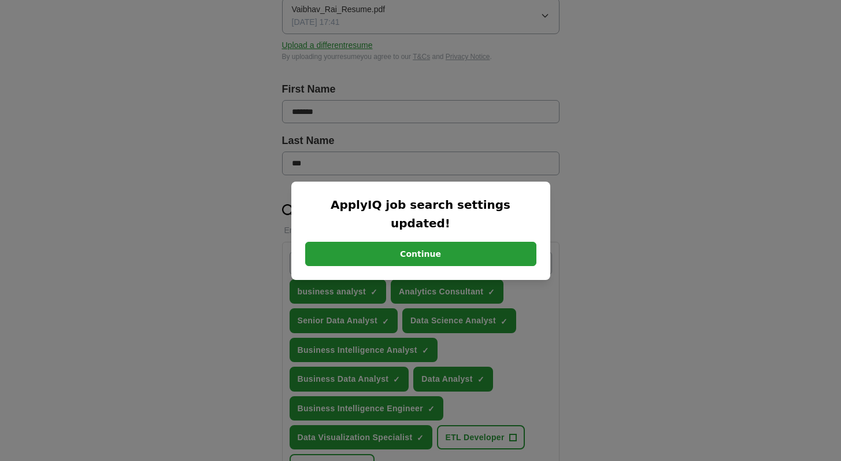
click at [405, 246] on button "Continue" at bounding box center [420, 254] width 231 height 24
